Goal: Task Accomplishment & Management: Manage account settings

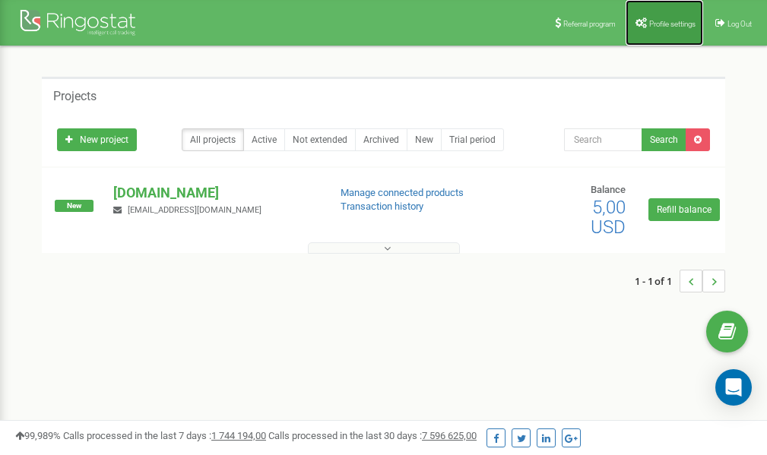
click at [663, 18] on link "Profile settings" at bounding box center [665, 23] width 78 height 46
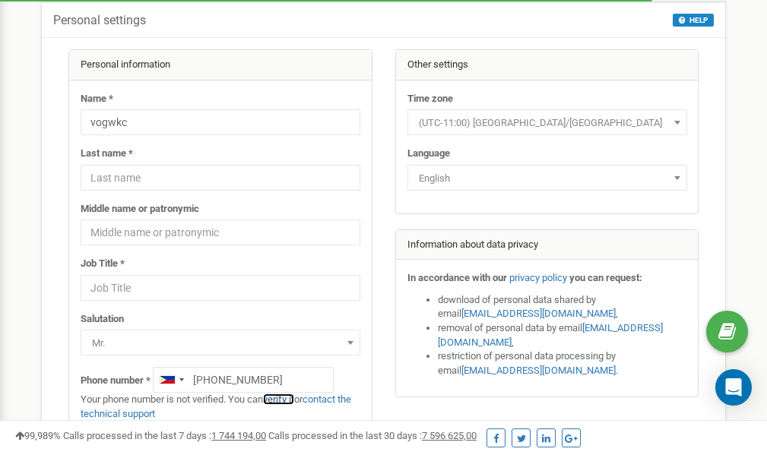
click at [288, 398] on link "verify it" at bounding box center [278, 399] width 31 height 11
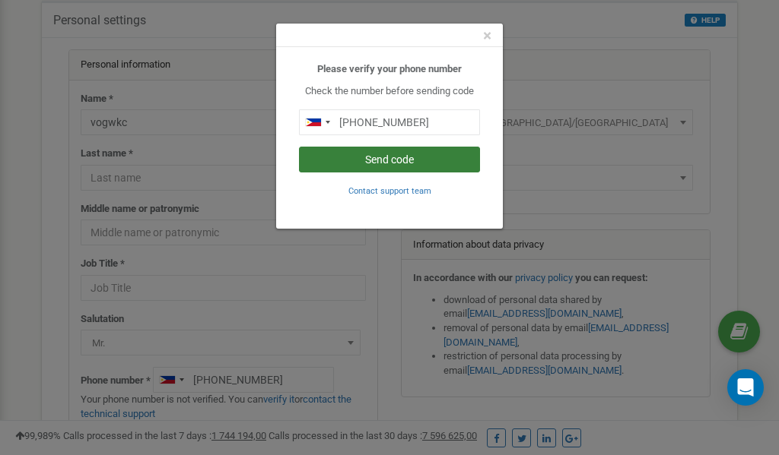
click at [373, 162] on button "Send code" at bounding box center [389, 160] width 181 height 26
